Goal: Task Accomplishment & Management: Use online tool/utility

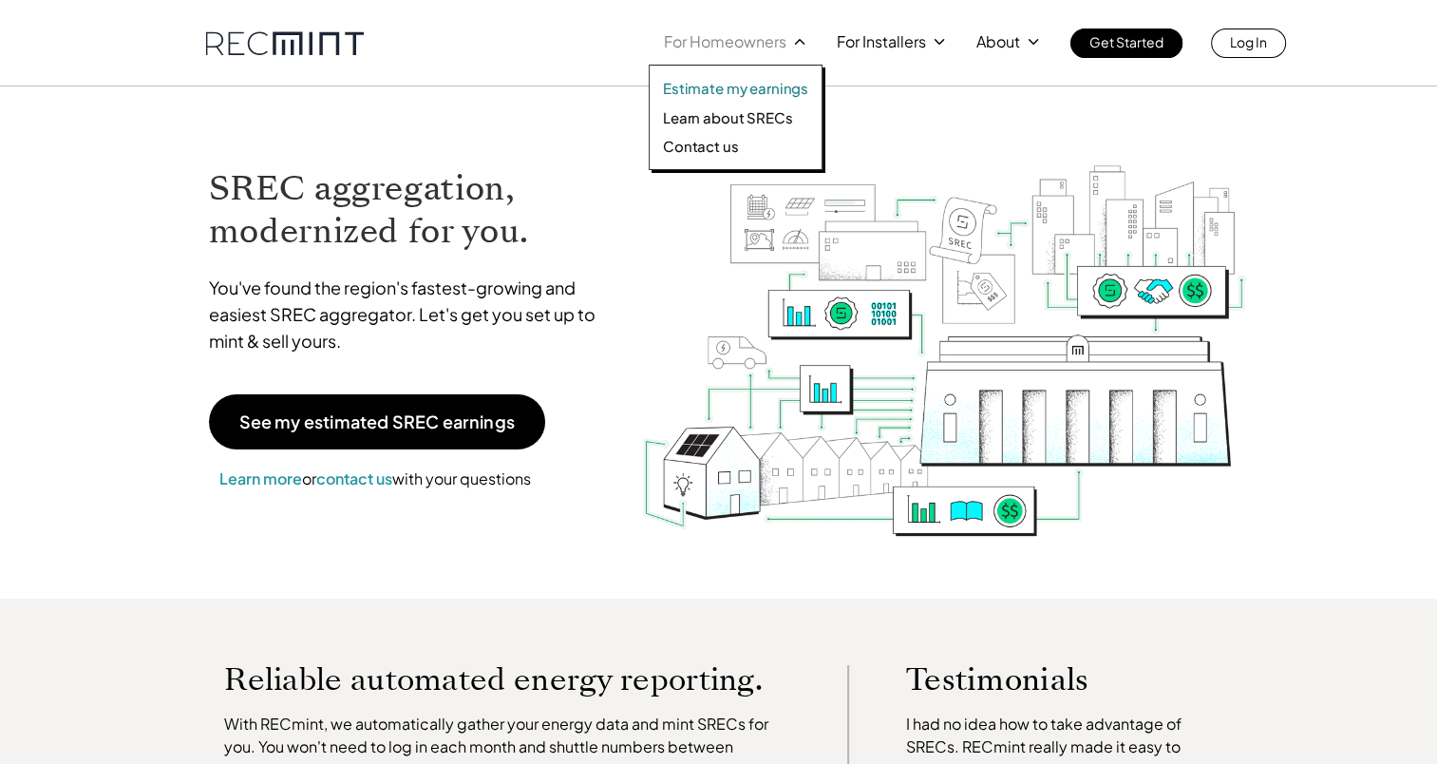
click at [752, 87] on p "Estimate my earnings" at bounding box center [735, 88] width 145 height 19
